Goal: Transaction & Acquisition: Purchase product/service

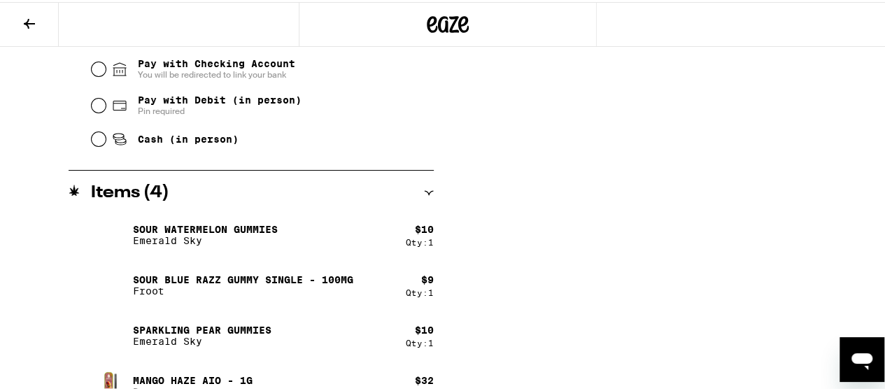
scroll to position [653, 0]
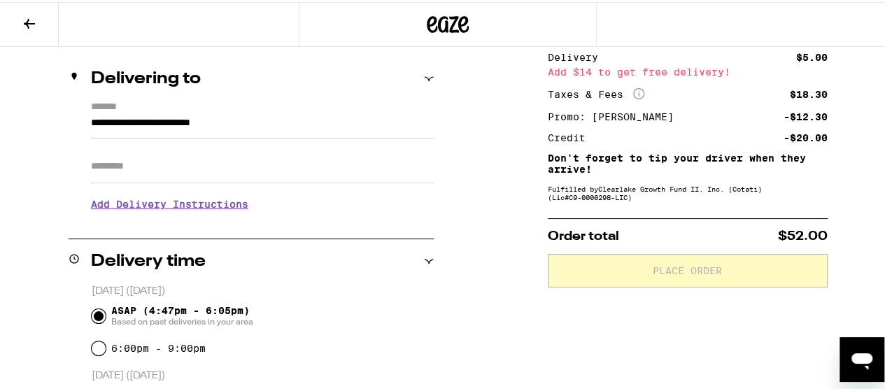
scroll to position [303, 0]
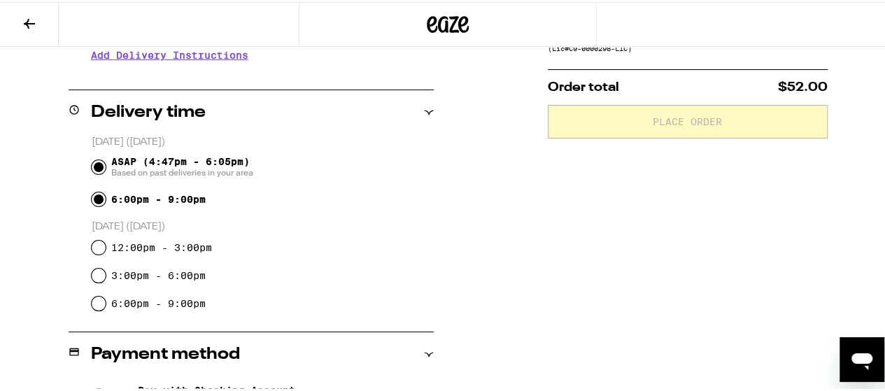
click at [99, 200] on input "6:00pm - 9:00pm" at bounding box center [99, 197] width 14 height 14
radio input "true"
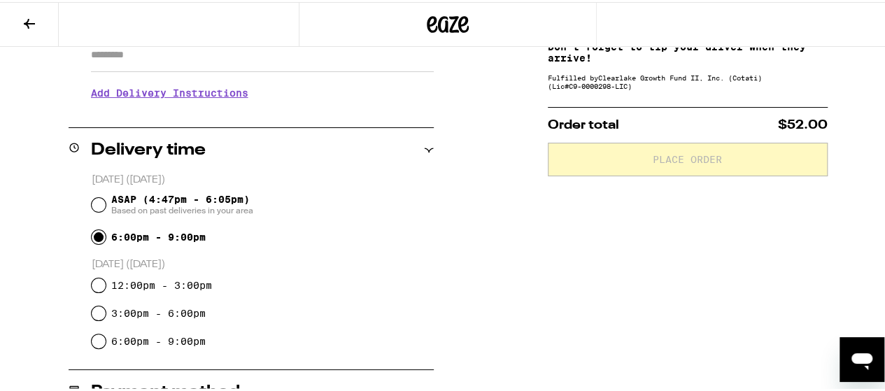
scroll to position [233, 0]
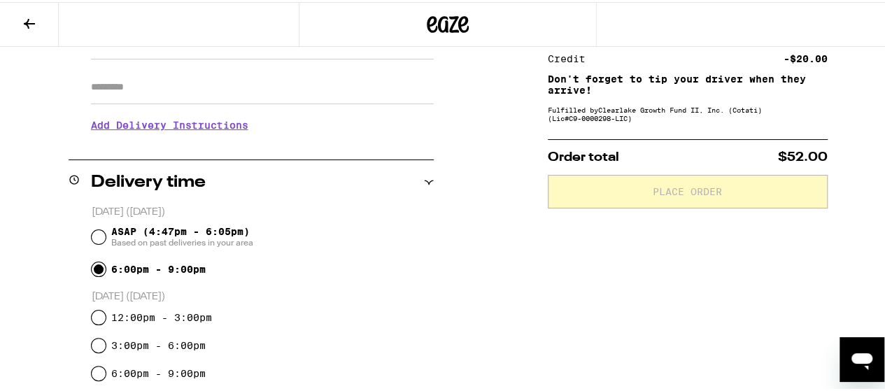
click at [92, 243] on div "ASAP (4:47pm - 6:05pm) Based on past deliveries in your area" at bounding box center [263, 235] width 342 height 36
click at [93, 237] on input "ASAP (4:47pm - 6:05pm) Based on past deliveries in your area" at bounding box center [99, 235] width 14 height 14
radio input "true"
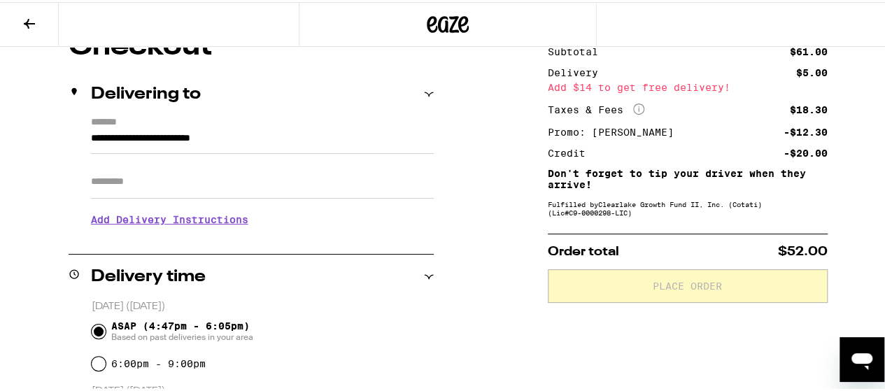
scroll to position [93, 0]
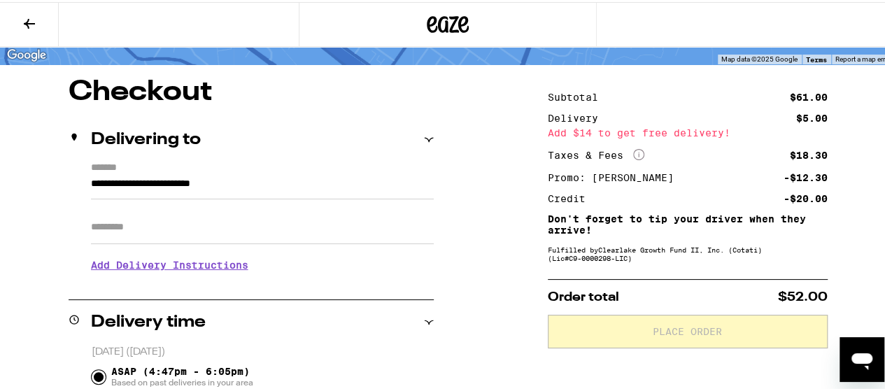
click at [221, 236] on input "Apt/Suite" at bounding box center [262, 225] width 343 height 34
type input "******"
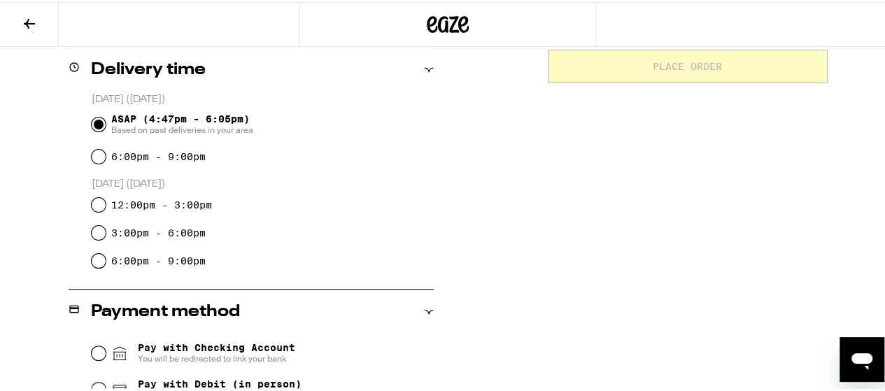
scroll to position [443, 0]
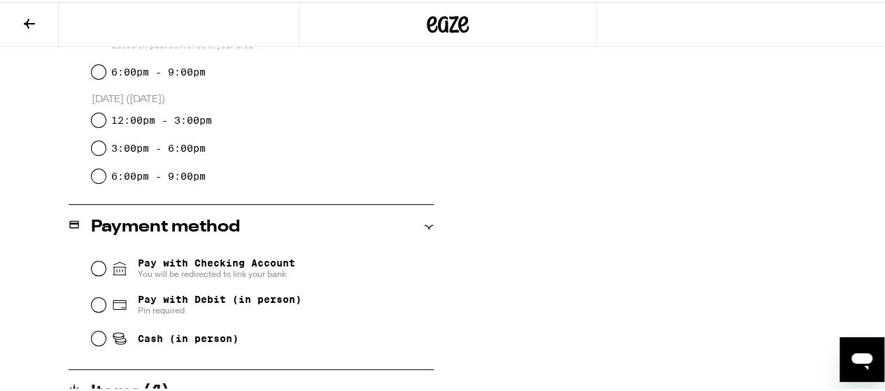
click at [86, 342] on div "Pay with Checking Account You will be redirected to link your bank Pay with Deb…" at bounding box center [251, 300] width 365 height 104
click at [102, 337] on input "Cash (in person)" at bounding box center [99, 337] width 14 height 14
radio input "true"
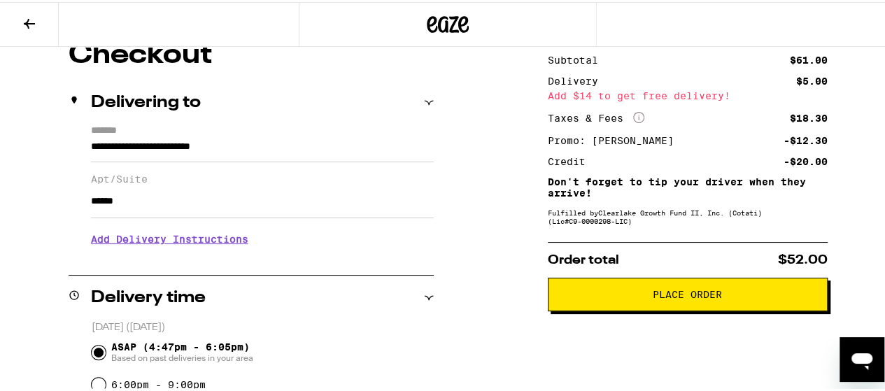
scroll to position [176, 0]
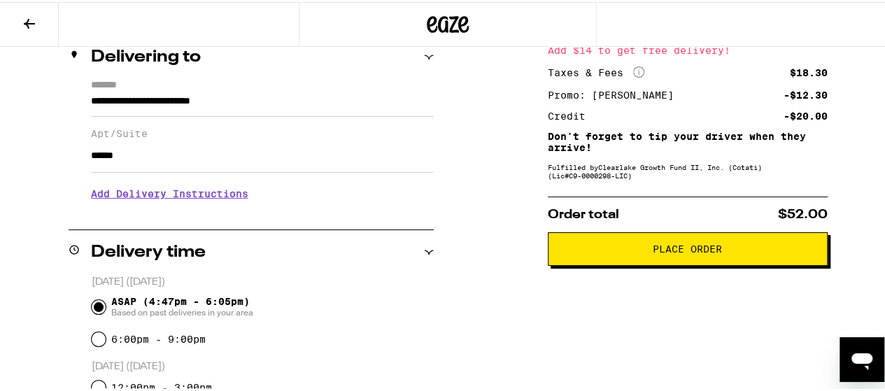
click at [644, 261] on button "Place Order" at bounding box center [688, 247] width 280 height 34
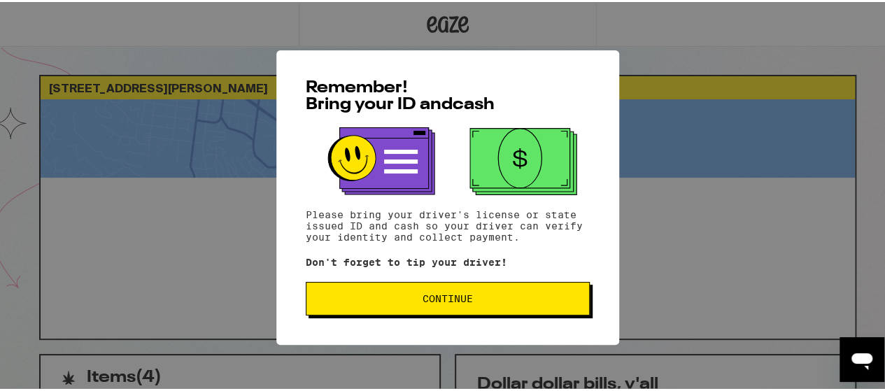
click at [427, 309] on button "Continue" at bounding box center [448, 297] width 284 height 34
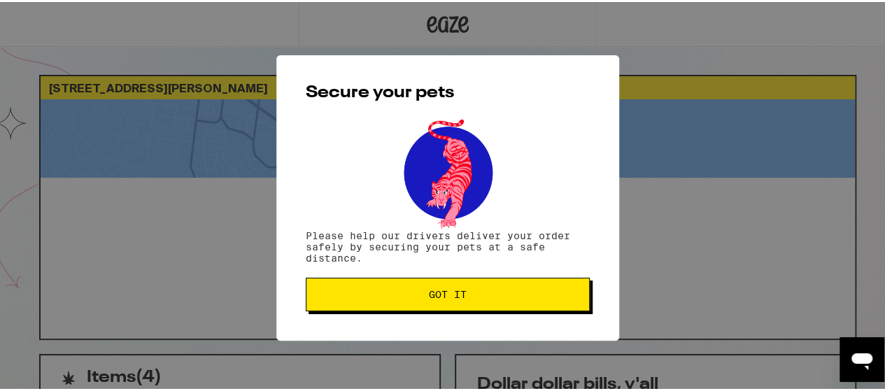
click at [438, 297] on span "Got it" at bounding box center [448, 293] width 38 height 10
